Goal: Use online tool/utility: Utilize a website feature to perform a specific function

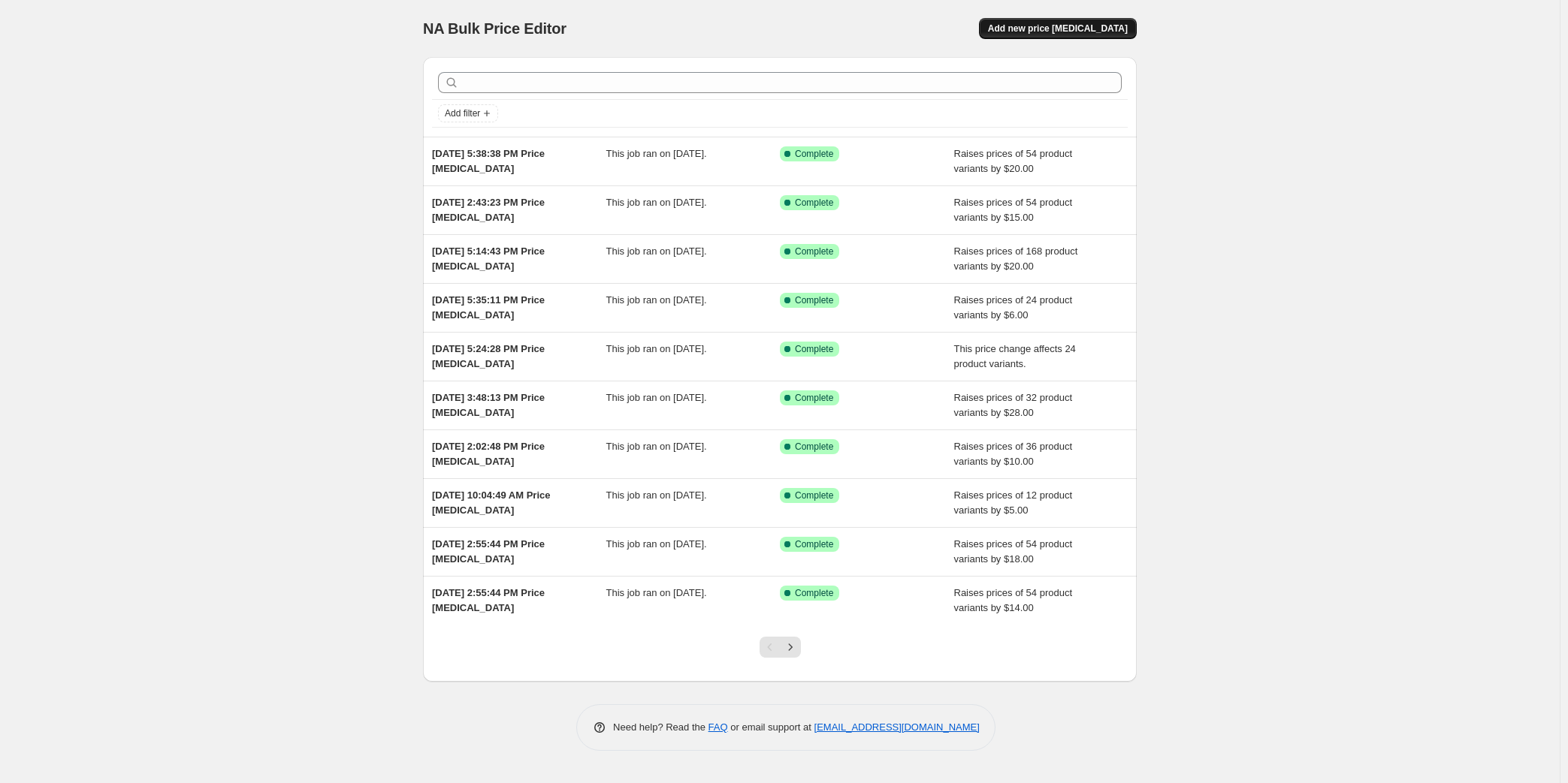
click at [1093, 33] on span "Add new price [MEDICAL_DATA]" at bounding box center [1057, 28] width 139 height 12
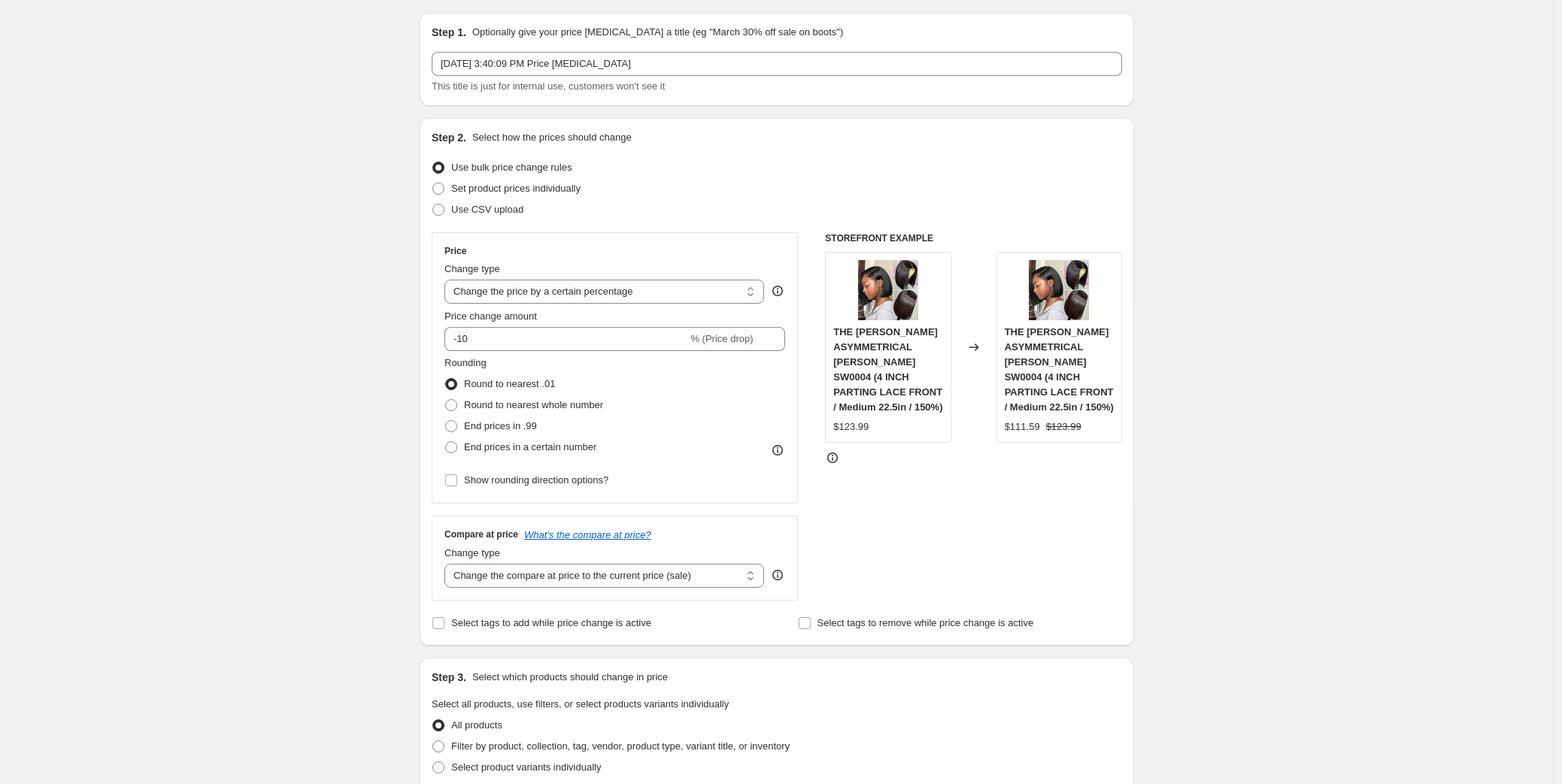
scroll to position [67, 0]
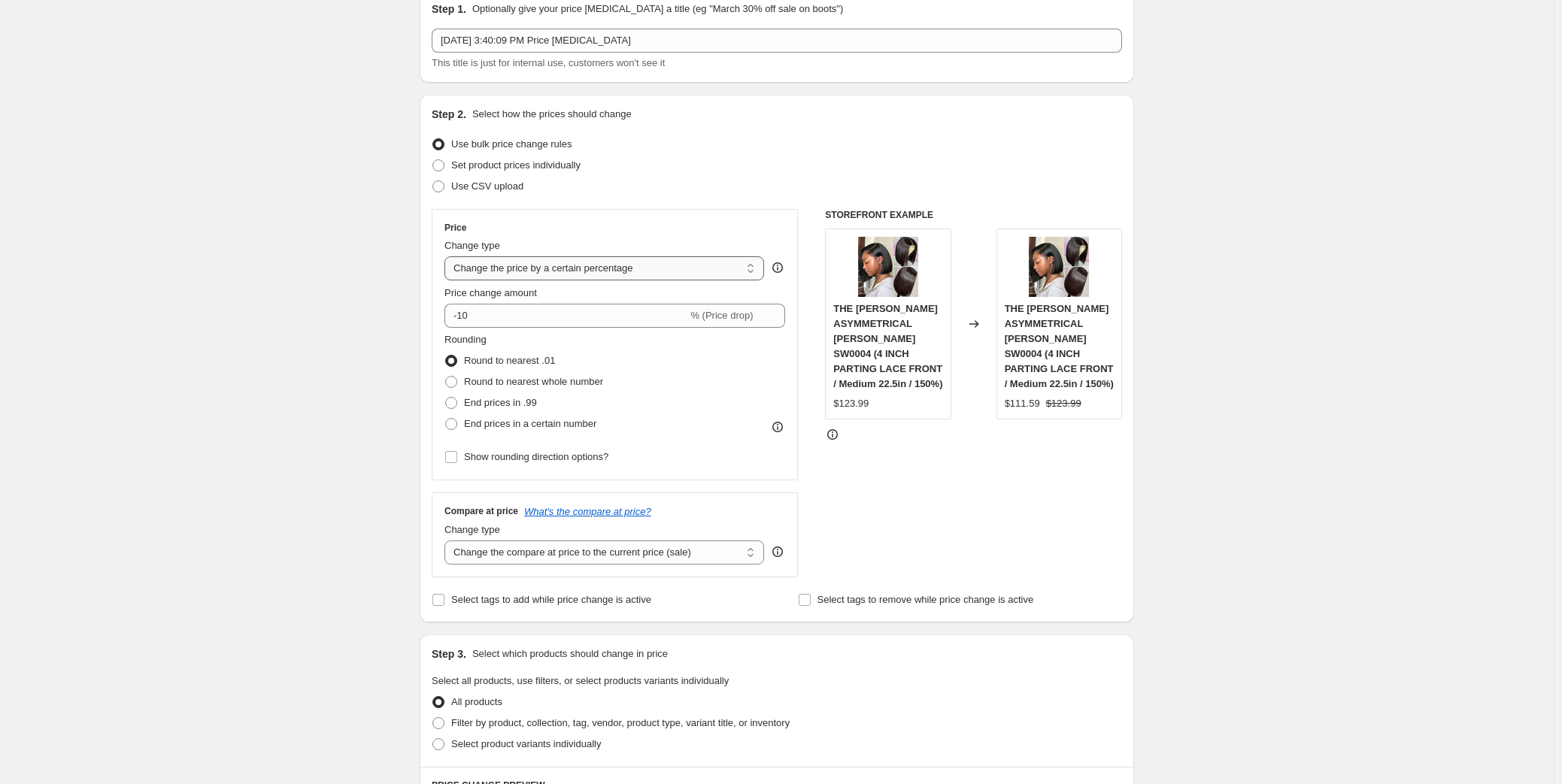
click at [574, 270] on select "Change the price to a certain amount Change the price by a certain amount Chang…" at bounding box center [604, 269] width 320 height 24
select select "by"
click at [448, 257] on select "Change the price to a certain amount Change the price by a certain amount Chang…" at bounding box center [604, 269] width 320 height 24
drag, startPoint x: 505, startPoint y: 314, endPoint x: 454, endPoint y: 318, distance: 51.2
click at [454, 318] on div "$ -10.00 (Price drop)" at bounding box center [614, 316] width 341 height 24
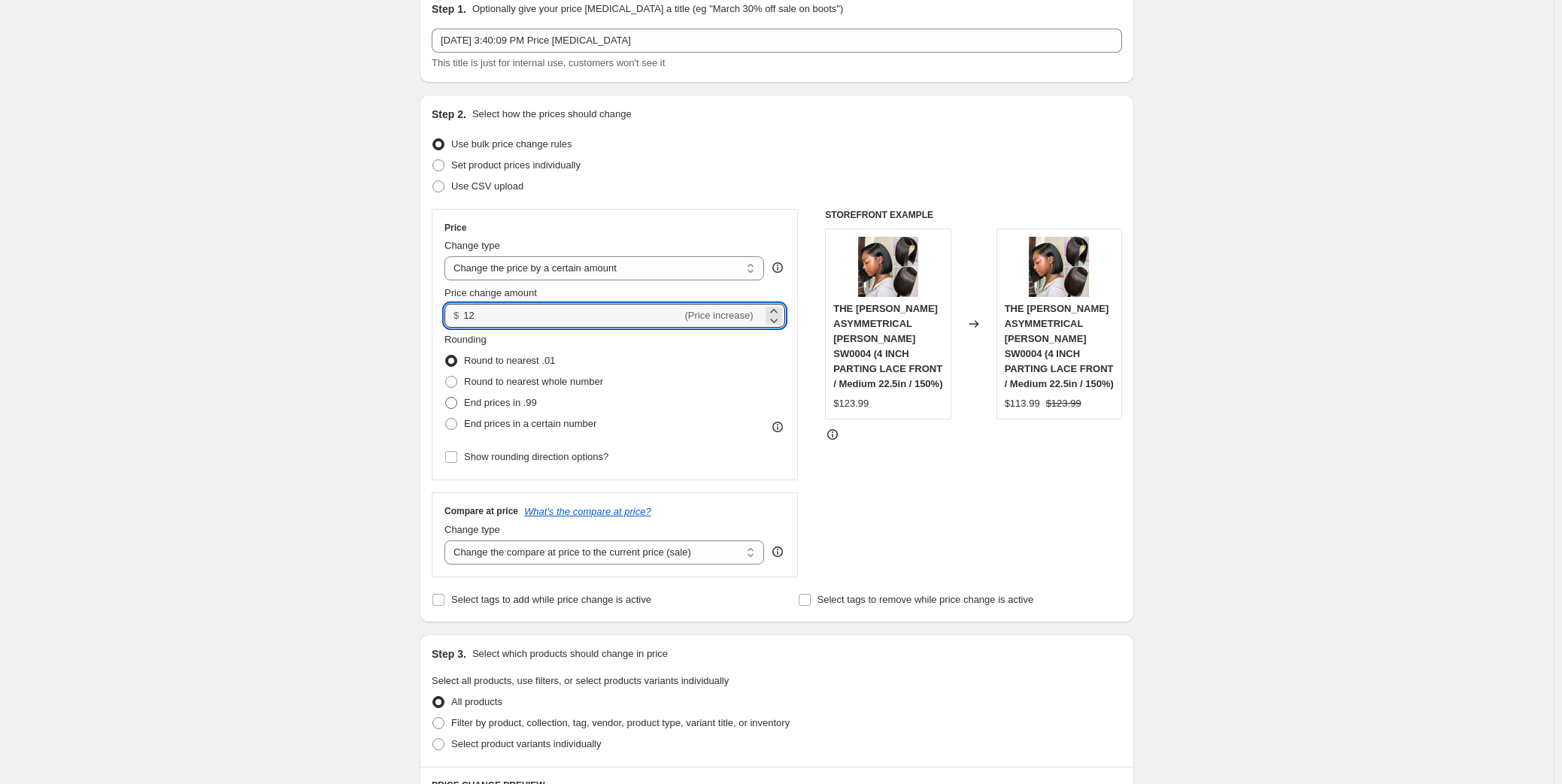
type input "12.00"
click at [504, 400] on span "End prices in .99" at bounding box center [500, 403] width 73 height 11
click at [446, 398] on input "End prices in .99" at bounding box center [445, 397] width 1 height 1
radio input "true"
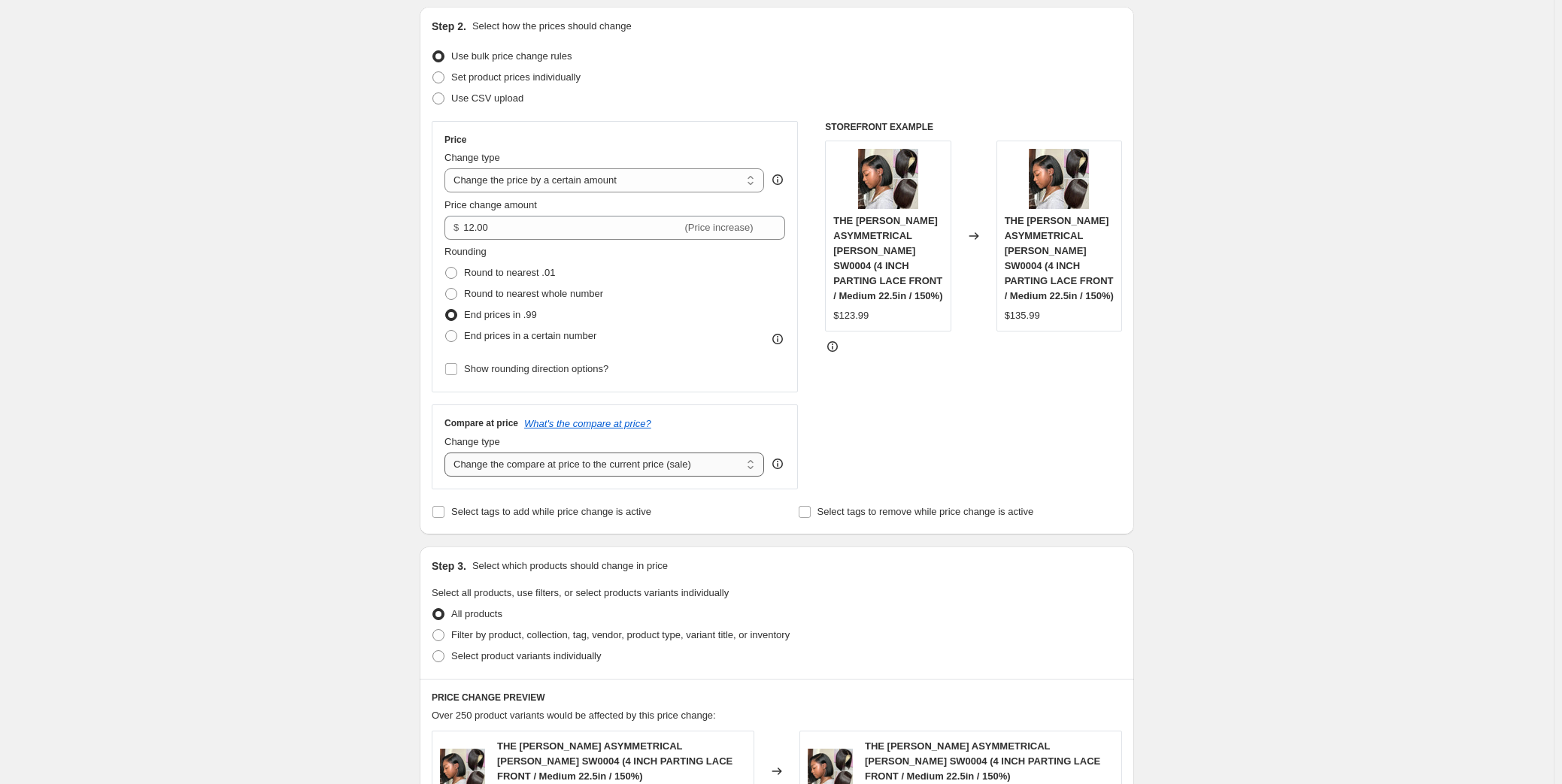
scroll to position [205, 0]
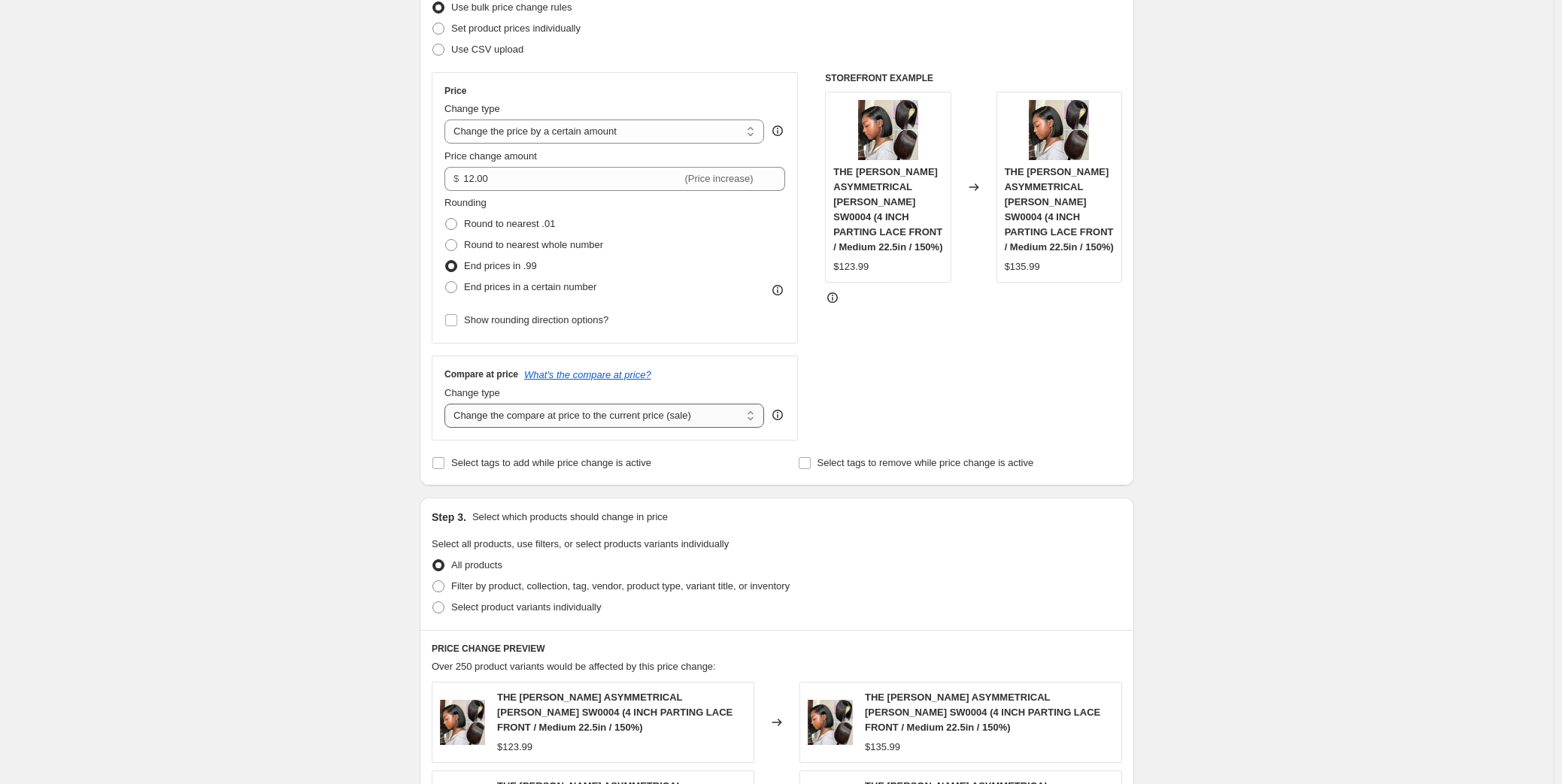
click at [586, 419] on select "Change the compare at price to the current price (sale) Change the compare at p…" at bounding box center [604, 416] width 320 height 24
click at [304, 442] on div "Create new price [MEDICAL_DATA]. This page is ready Create new price [MEDICAL_D…" at bounding box center [777, 596] width 1554 height 1602
click at [528, 585] on span "Filter by product, collection, tag, vendor, product type, variant title, or inv…" at bounding box center [621, 586] width 338 height 11
click at [433, 581] on input "Filter by product, collection, tag, vendor, product type, variant title, or inv…" at bounding box center [432, 581] width 1 height 1
radio input "true"
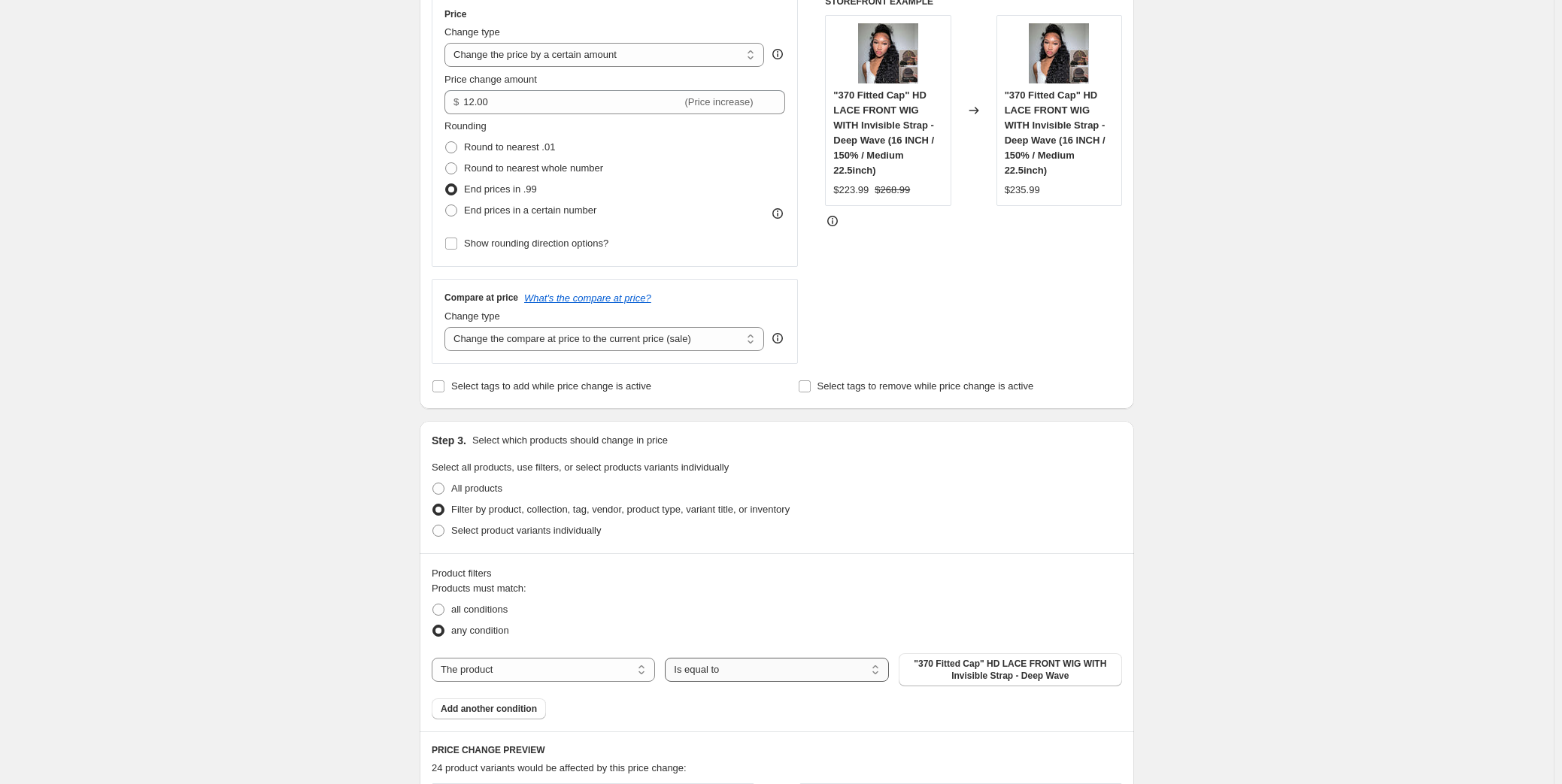
scroll to position [342, 0]
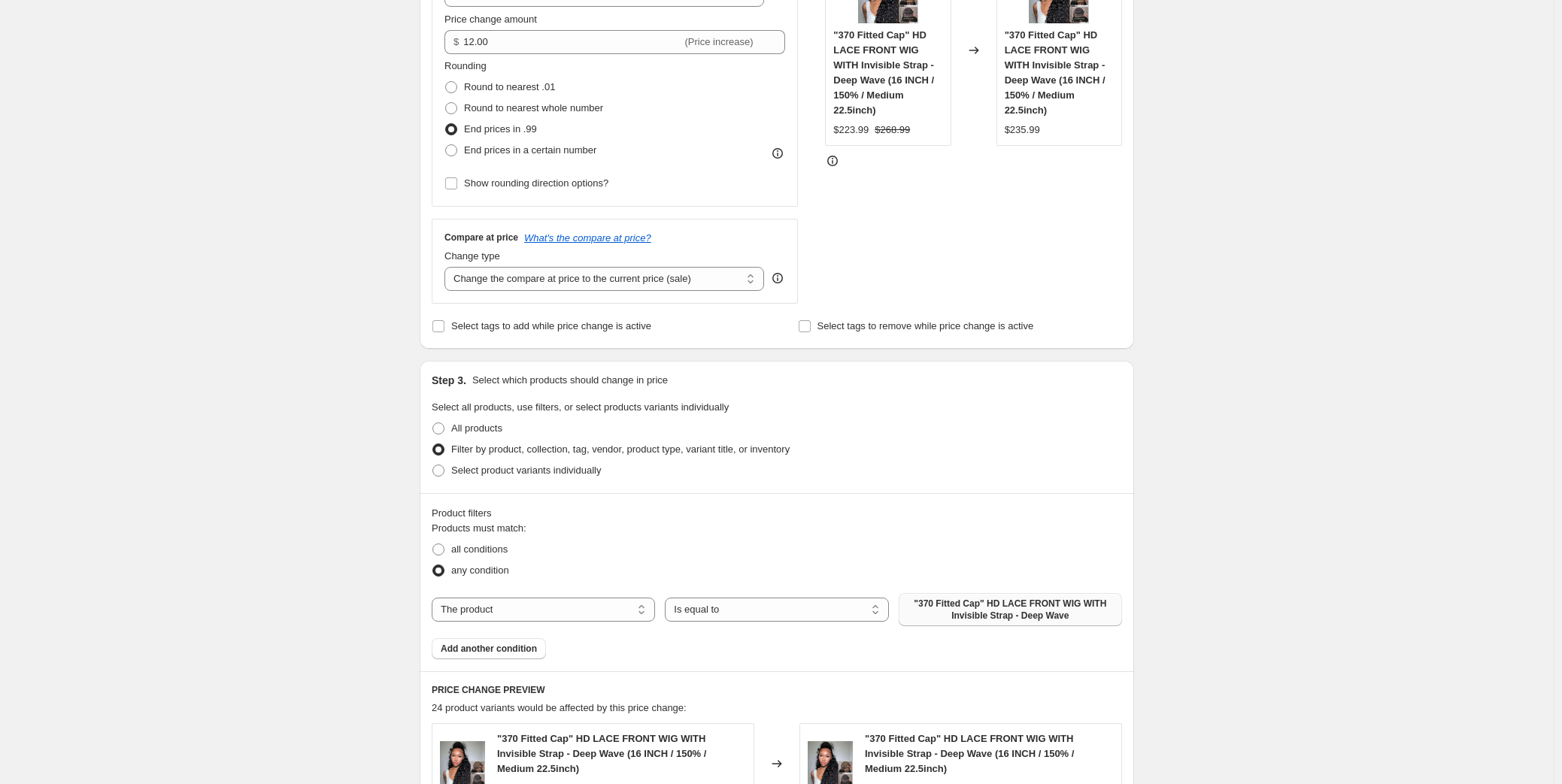
click at [952, 609] on span ""370 Fitted Cap" HD LACE FRONT WIG WITH Invisible Strap - Deep Wave" at bounding box center [1011, 609] width 205 height 24
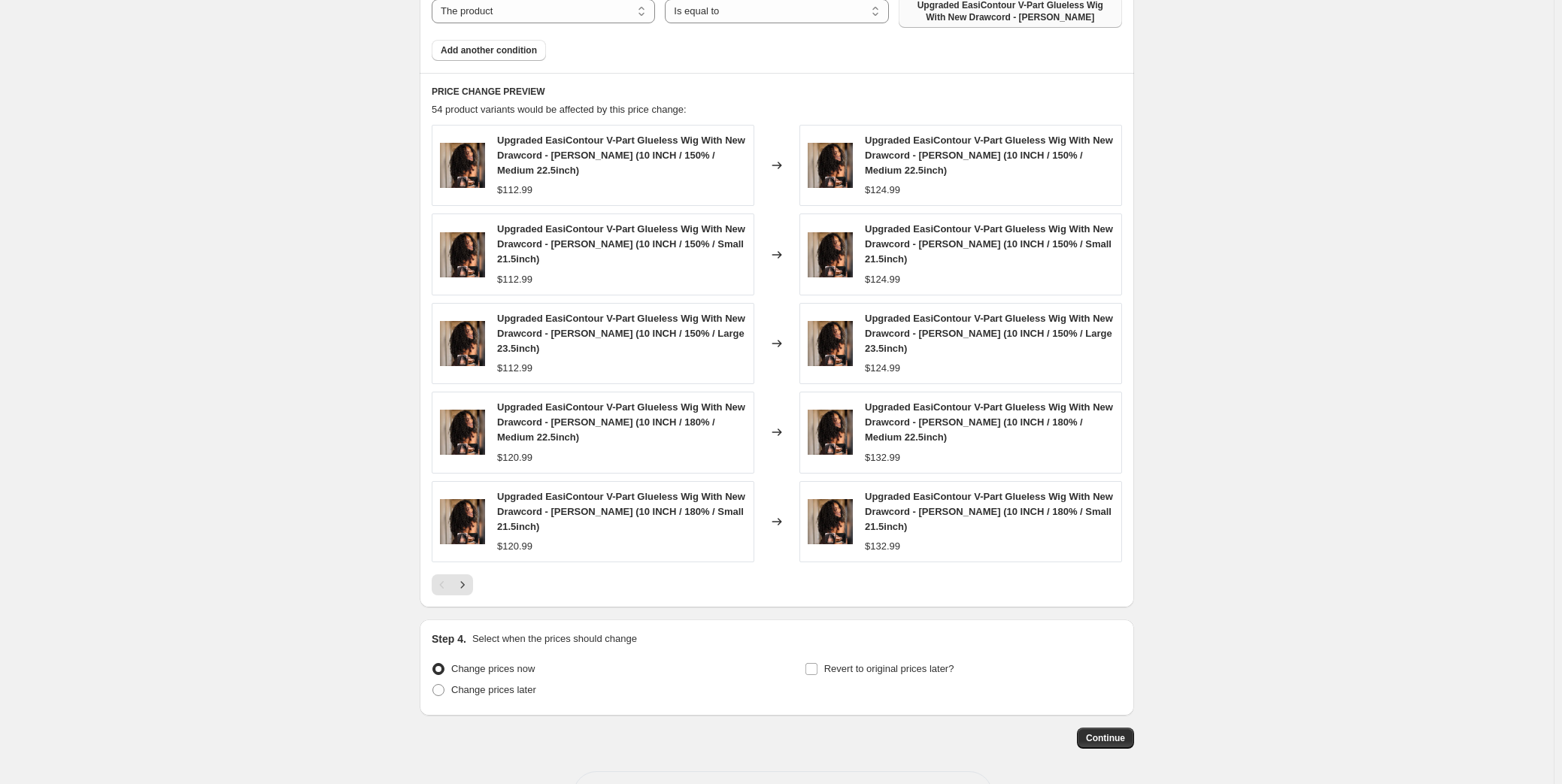
scroll to position [995, 0]
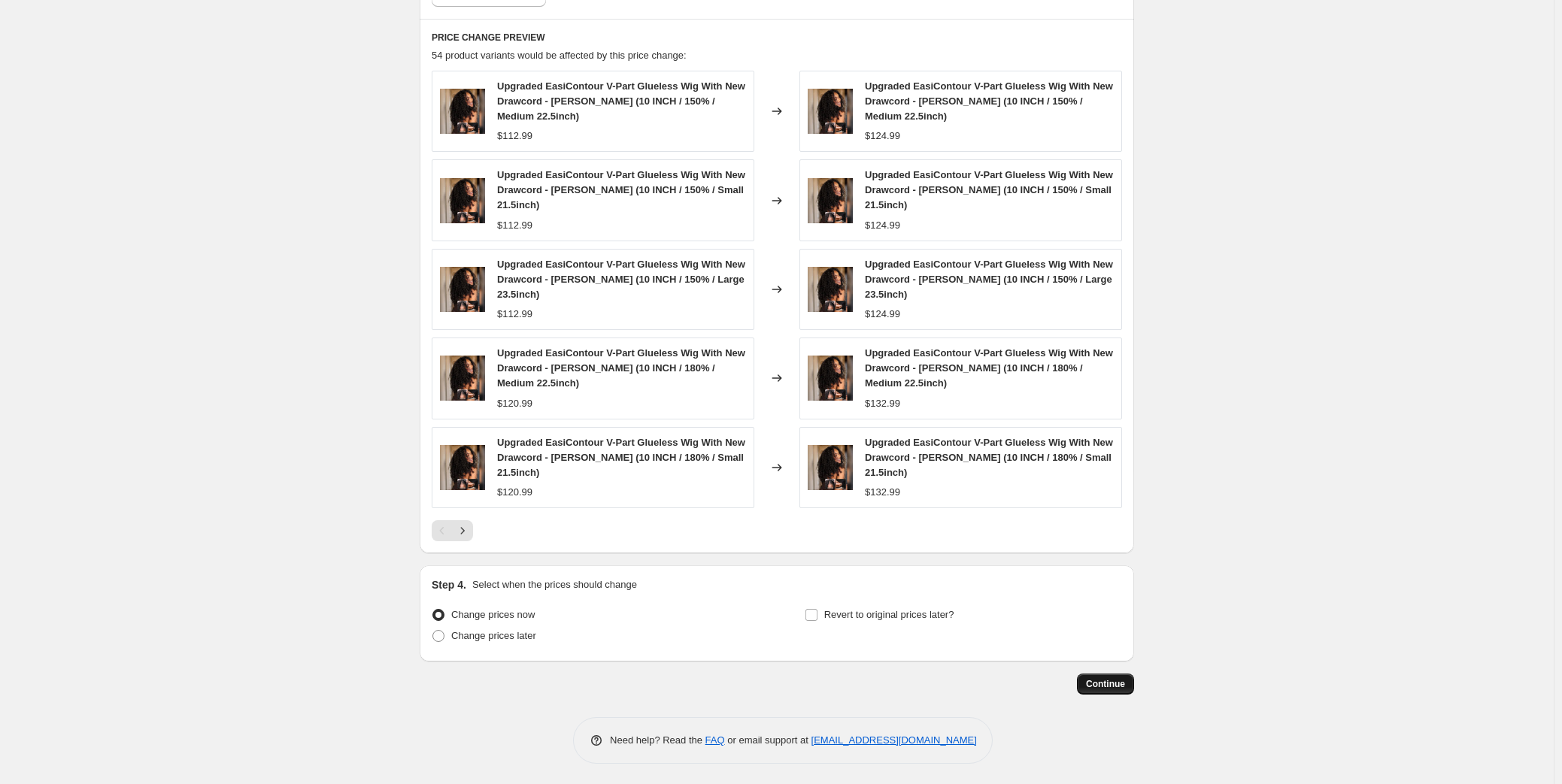
click at [1109, 689] on button "Continue" at bounding box center [1106, 684] width 57 height 21
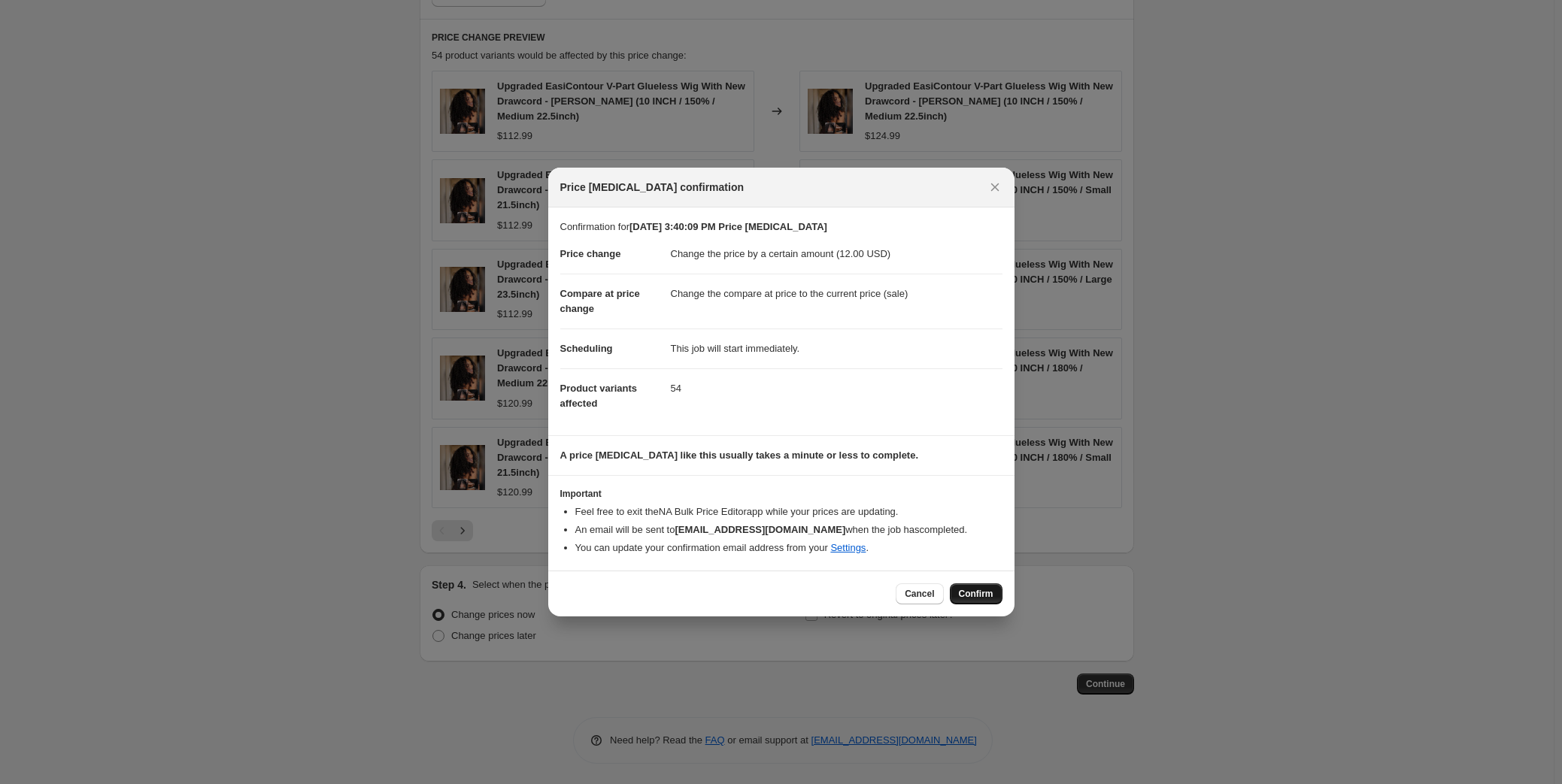
click at [971, 594] on span "Confirm" at bounding box center [975, 594] width 34 height 12
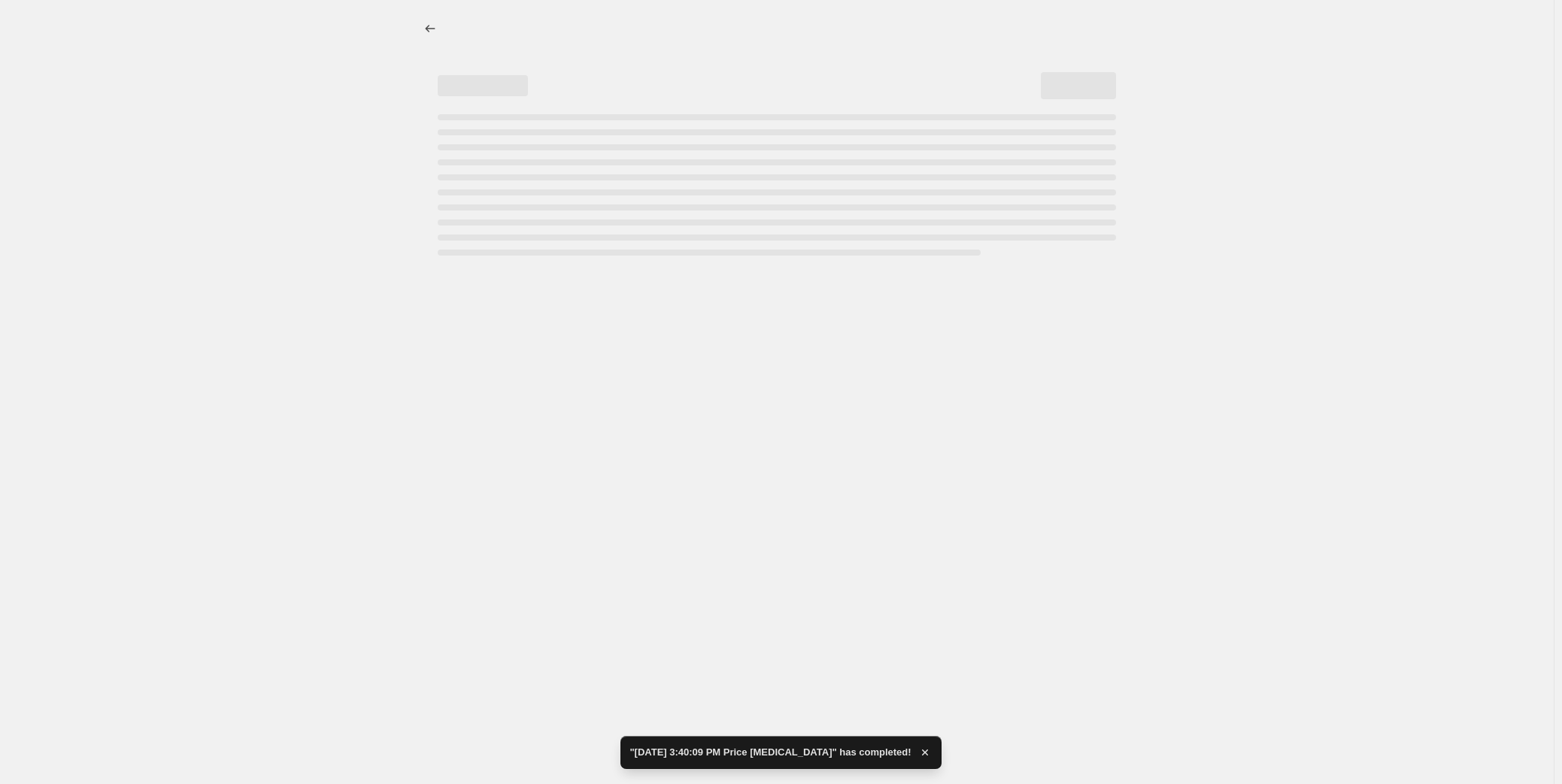
select select "by"
